Goal: Information Seeking & Learning: Learn about a topic

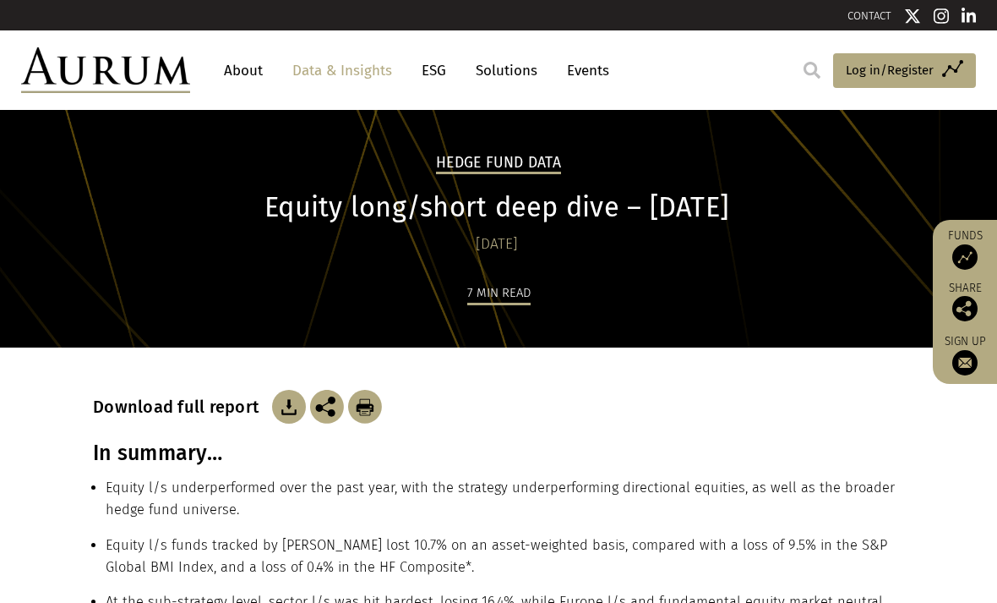
click at [313, 74] on link "Data & Insights" at bounding box center [342, 70] width 117 height 31
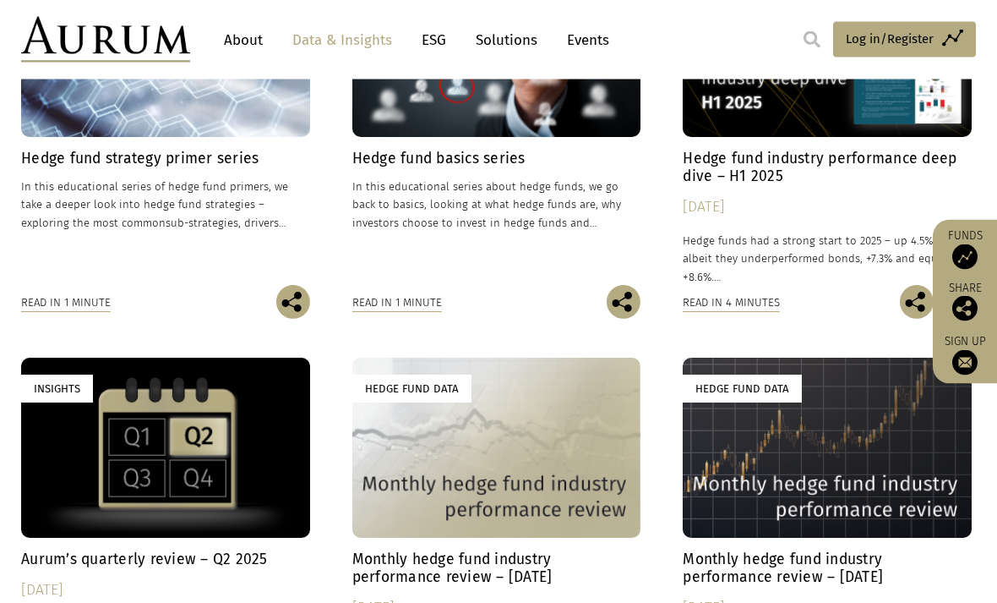
scroll to position [631, 0]
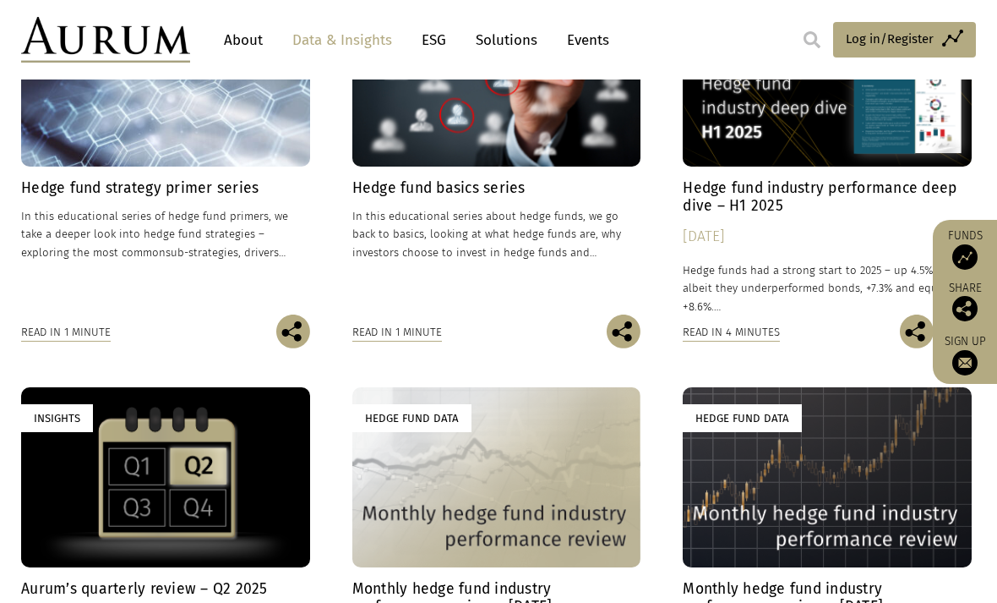
click at [830, 173] on link "Hedge Fund Data Hedge fund industry performance deep dive – H1 2025 [DATE] Hedg…" at bounding box center [827, 150] width 289 height 329
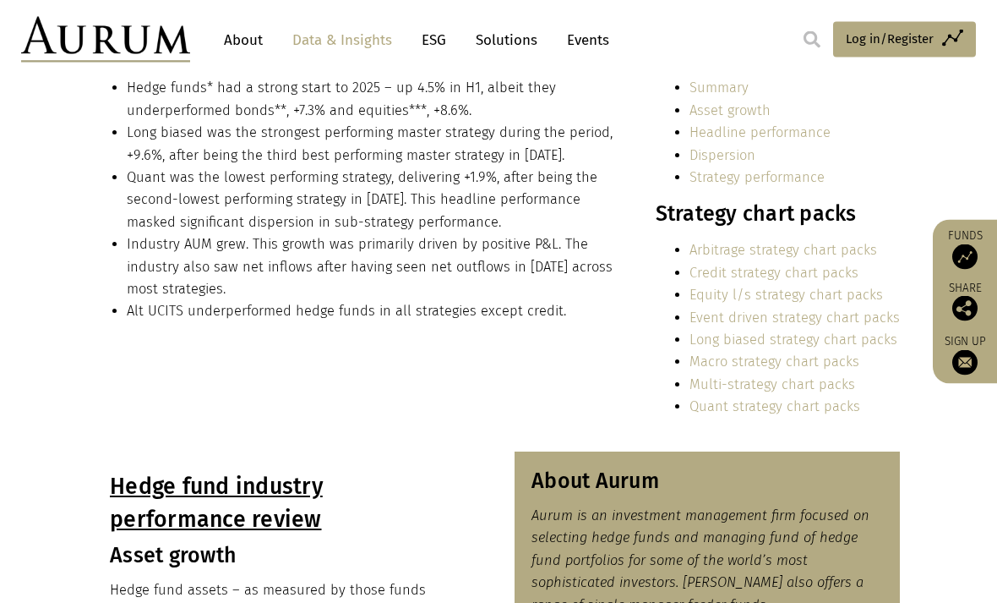
scroll to position [444, 0]
click at [817, 297] on link "Equity l/s strategy chart packs" at bounding box center [787, 295] width 194 height 16
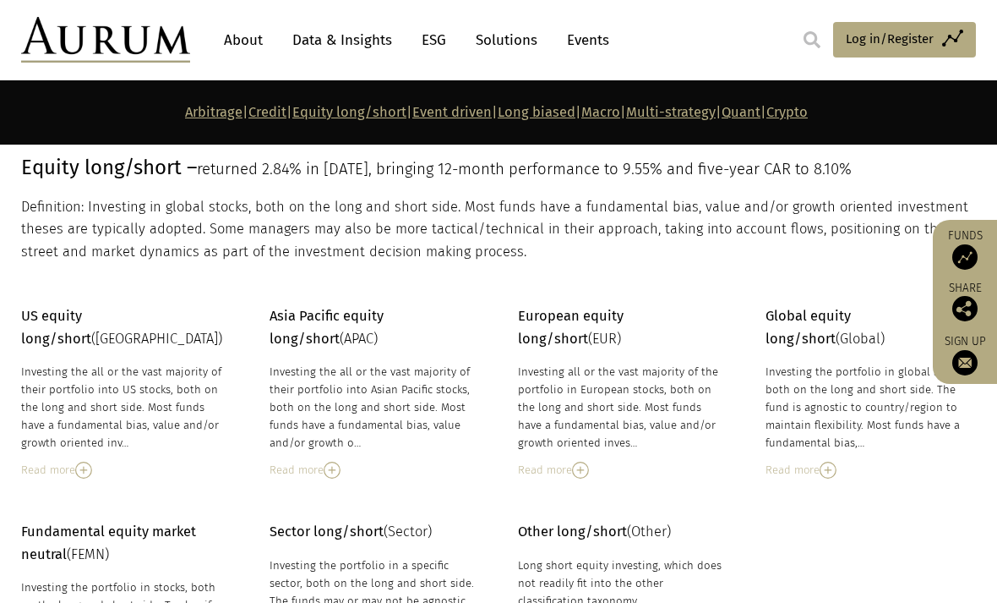
scroll to position [2509, 0]
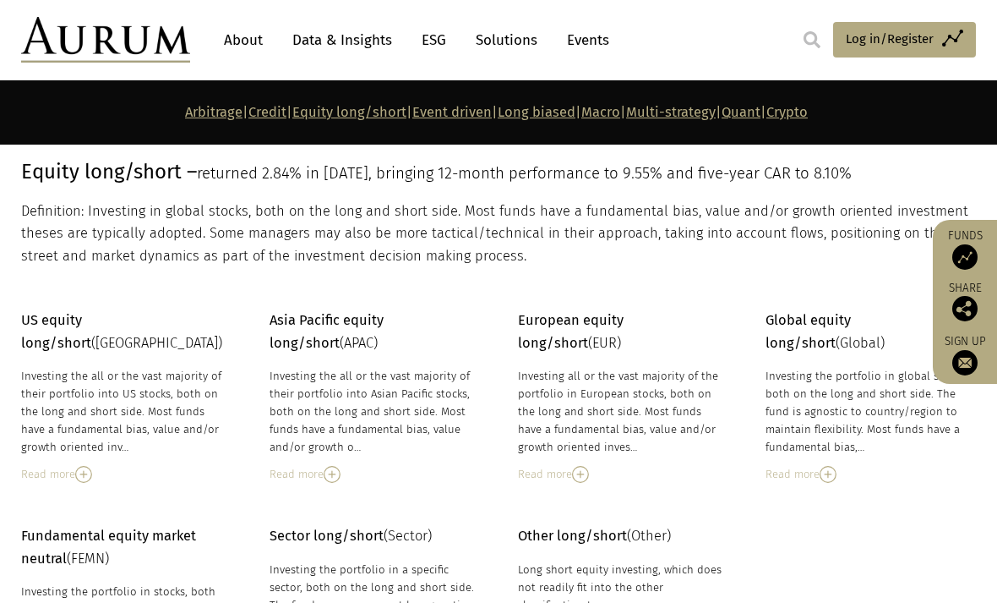
click at [581, 469] on img at bounding box center [580, 474] width 17 height 17
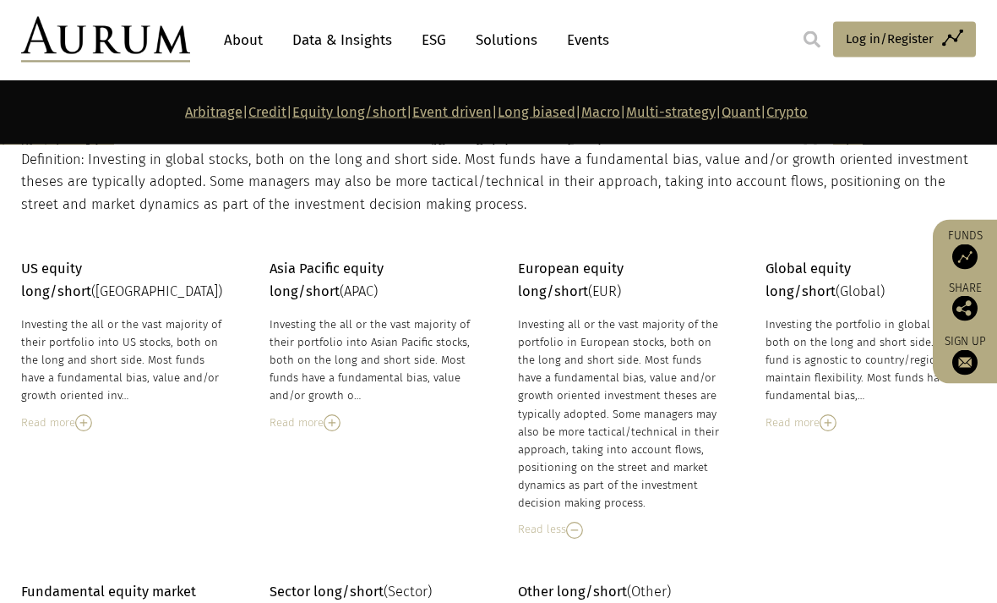
scroll to position [2561, 0]
click at [58, 371] on div "Investing the all or the vast majority of their portfolio into US stocks, both …" at bounding box center [124, 372] width 206 height 116
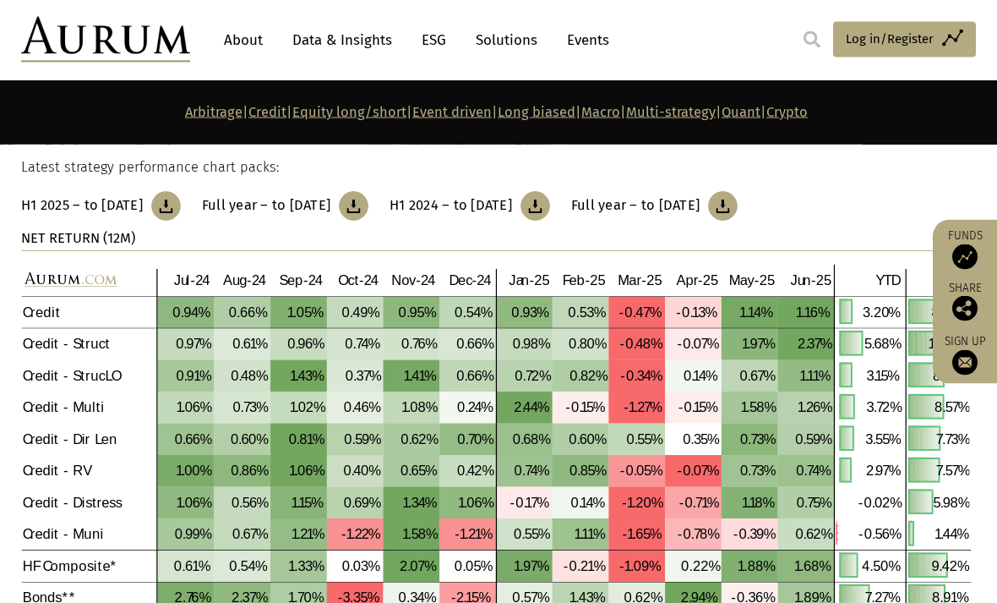
scroll to position [1788, 0]
